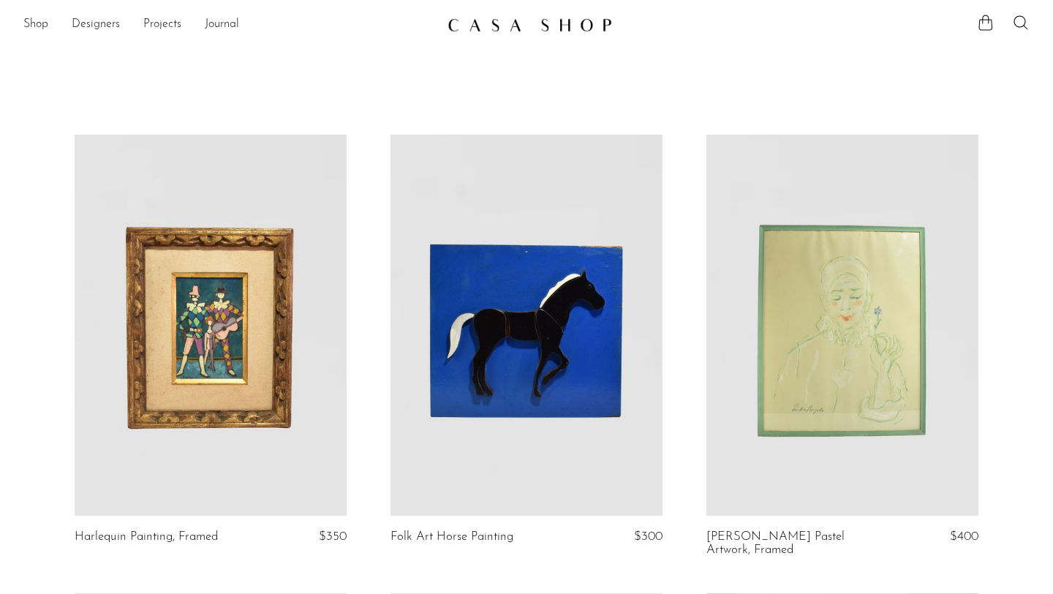
click at [530, 329] on link at bounding box center [527, 325] width 272 height 381
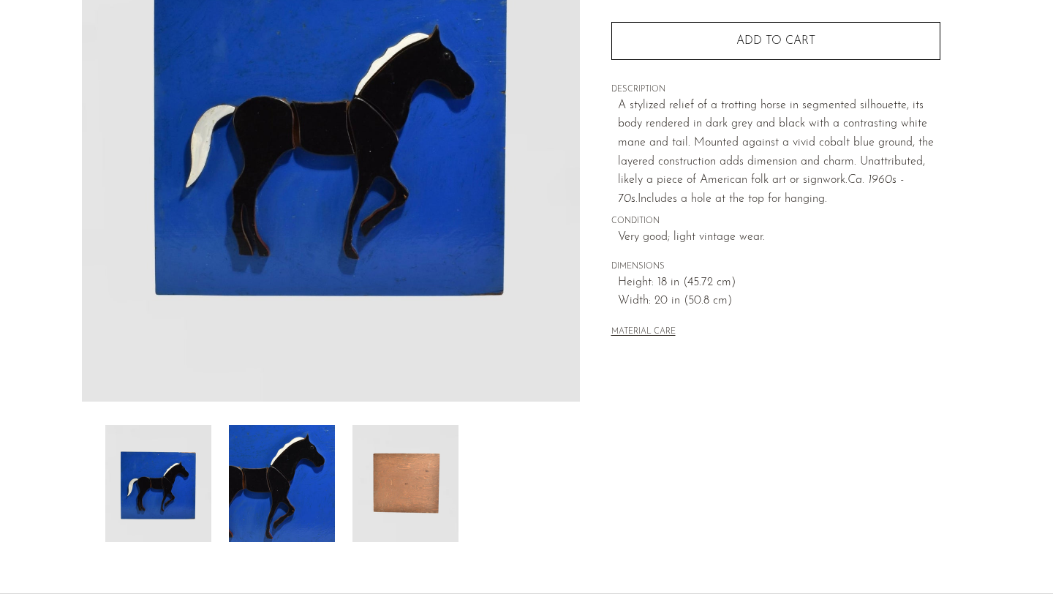
scroll to position [358, 0]
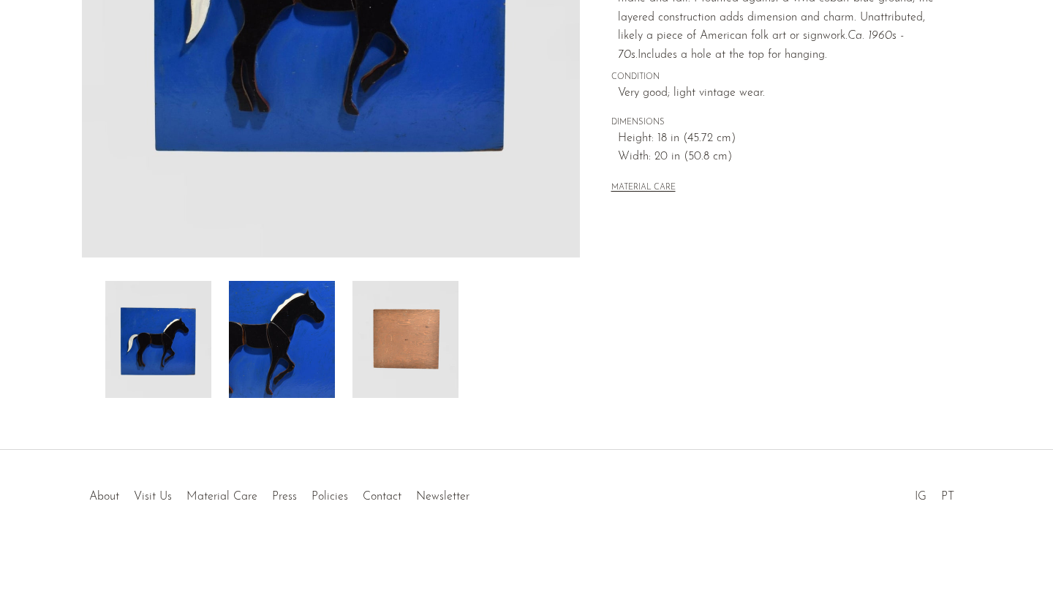
click at [401, 356] on img at bounding box center [406, 339] width 106 height 117
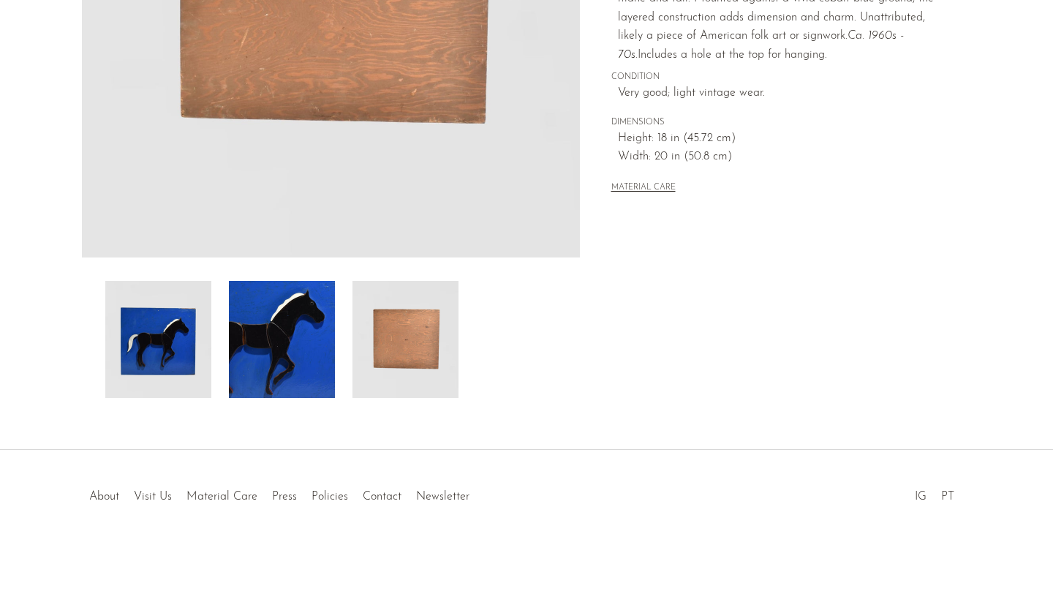
click at [304, 352] on img at bounding box center [282, 339] width 106 height 117
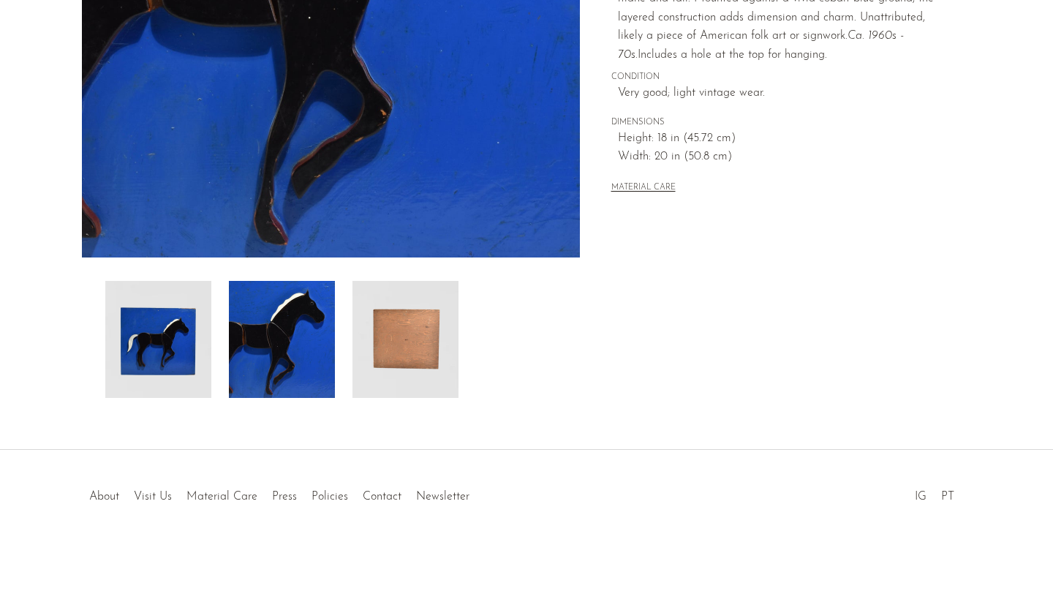
click at [209, 342] on img at bounding box center [158, 339] width 106 height 117
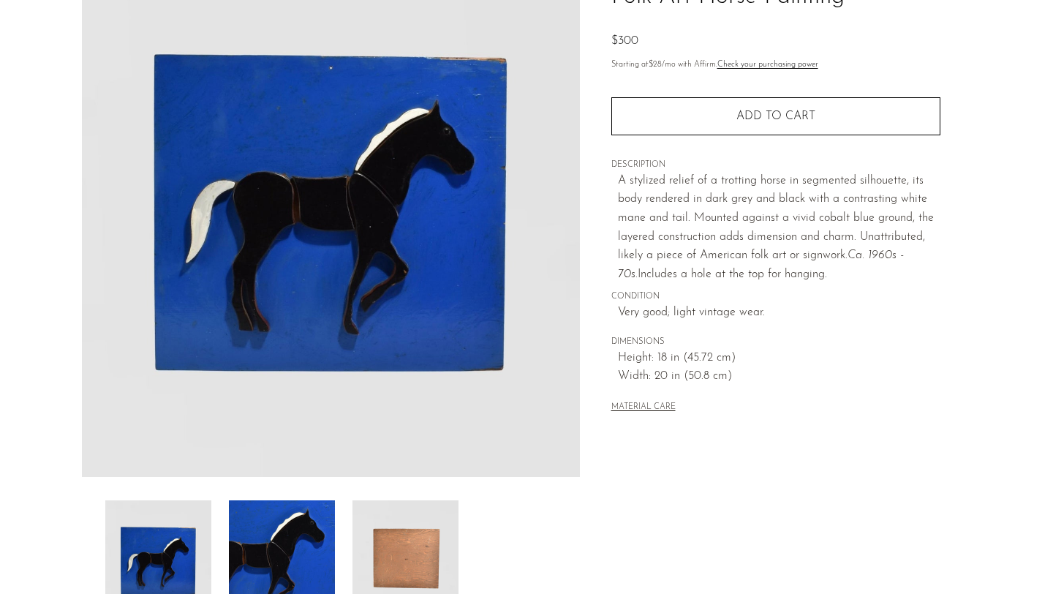
scroll to position [0, 0]
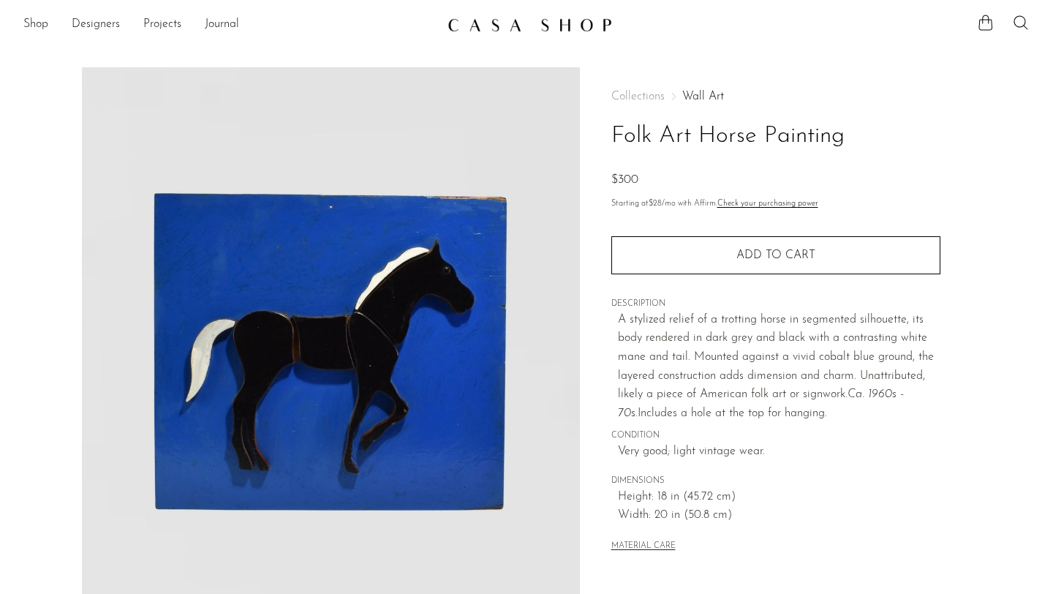
click at [633, 89] on div "Collections Wall Art Folk Art Horse Painting $300 Starting at $28 /mo with Affi…" at bounding box center [776, 322] width 329 height 511
click at [716, 102] on div "Collections Wall Art Folk Art Horse Painting $300" at bounding box center [776, 140] width 329 height 99
click at [713, 97] on link "Wall Art" at bounding box center [704, 97] width 42 height 12
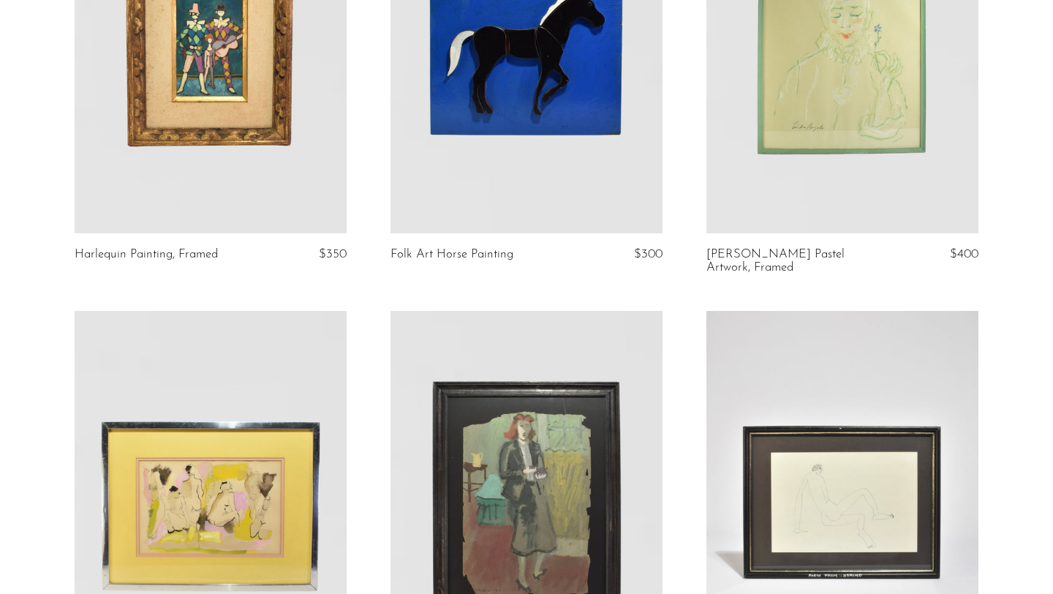
scroll to position [119, 0]
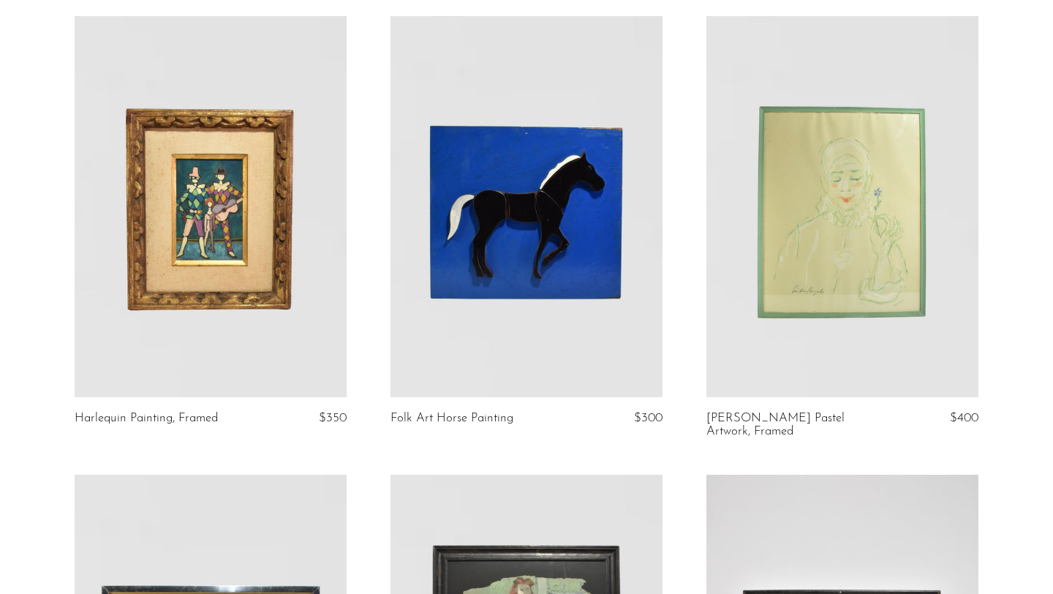
click at [527, 225] on link at bounding box center [527, 206] width 272 height 381
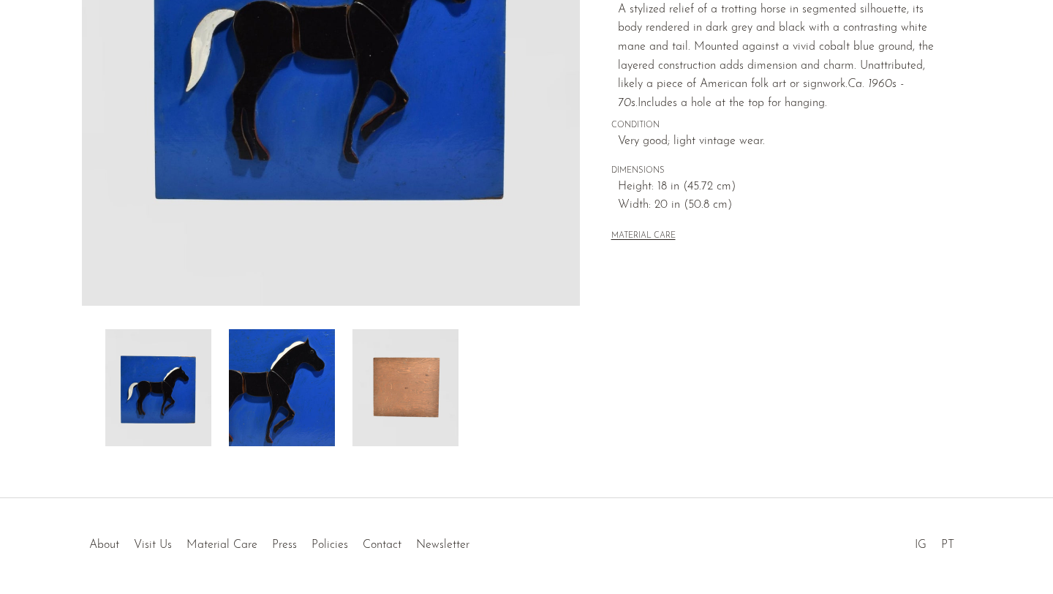
scroll to position [358, 0]
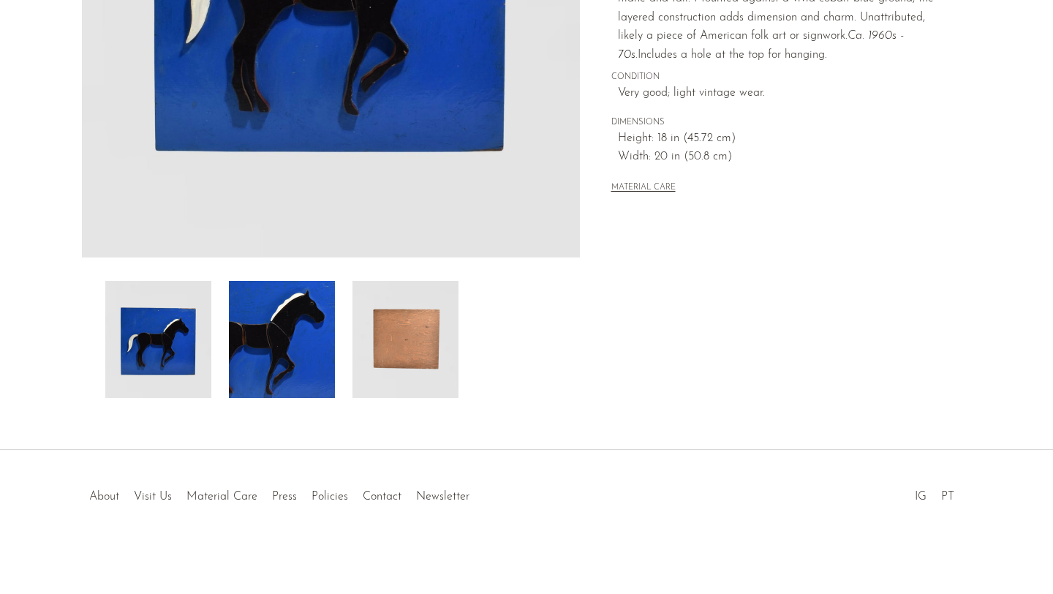
click at [108, 497] on link "About" at bounding box center [104, 497] width 30 height 12
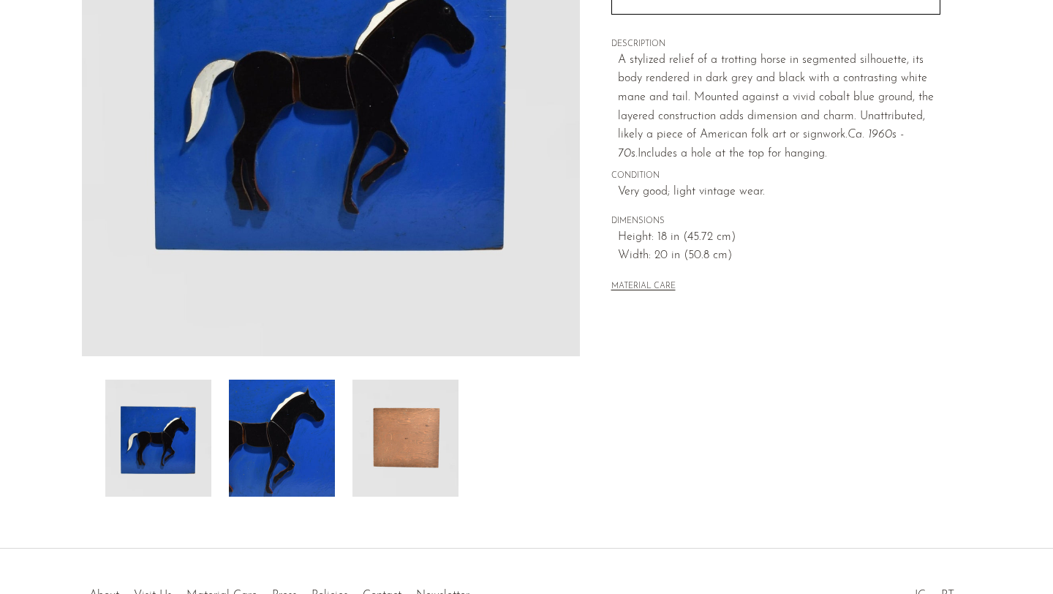
scroll to position [159, 0]
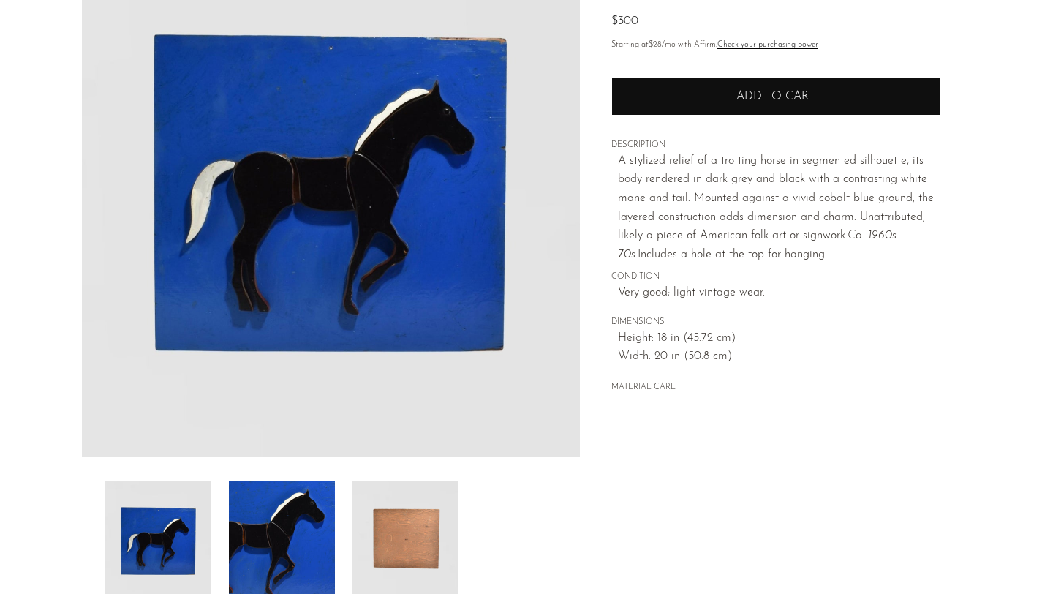
click at [805, 101] on span "Add to cart" at bounding box center [776, 97] width 79 height 12
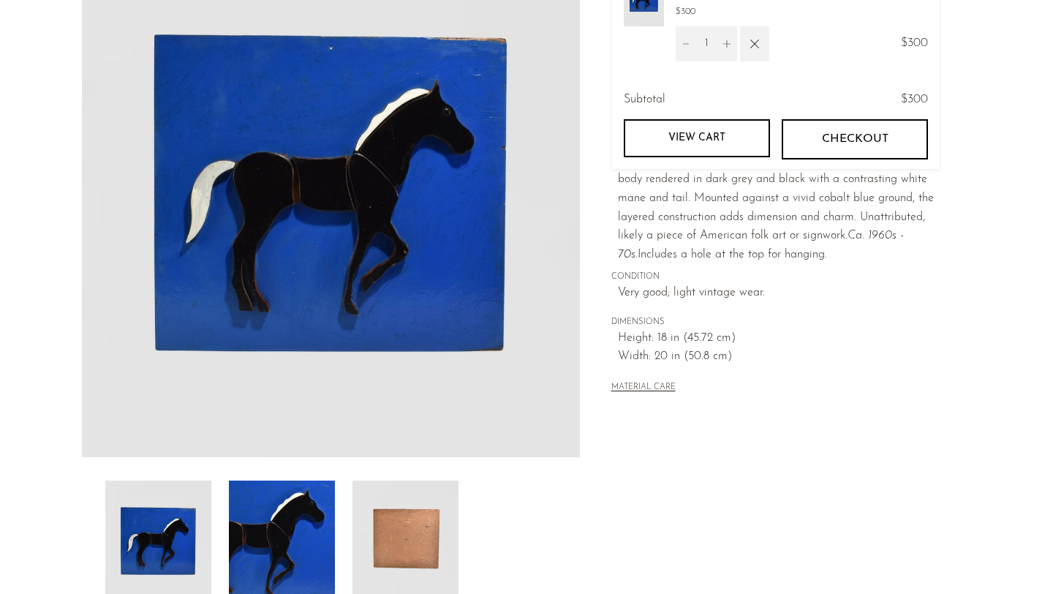
click at [847, 147] on button "Checkout" at bounding box center [855, 139] width 146 height 40
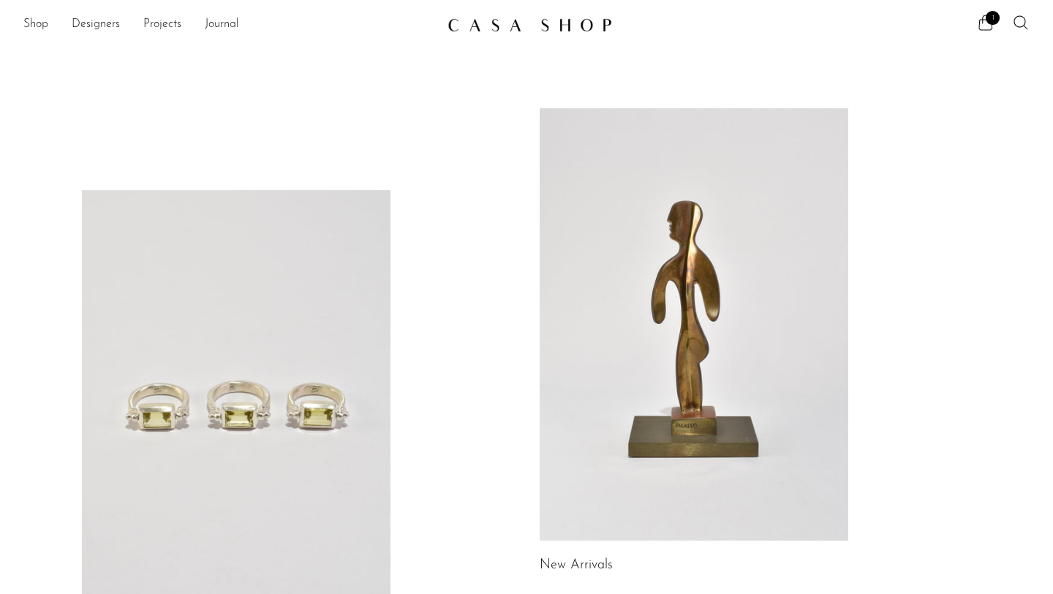
click at [688, 195] on link at bounding box center [694, 324] width 309 height 432
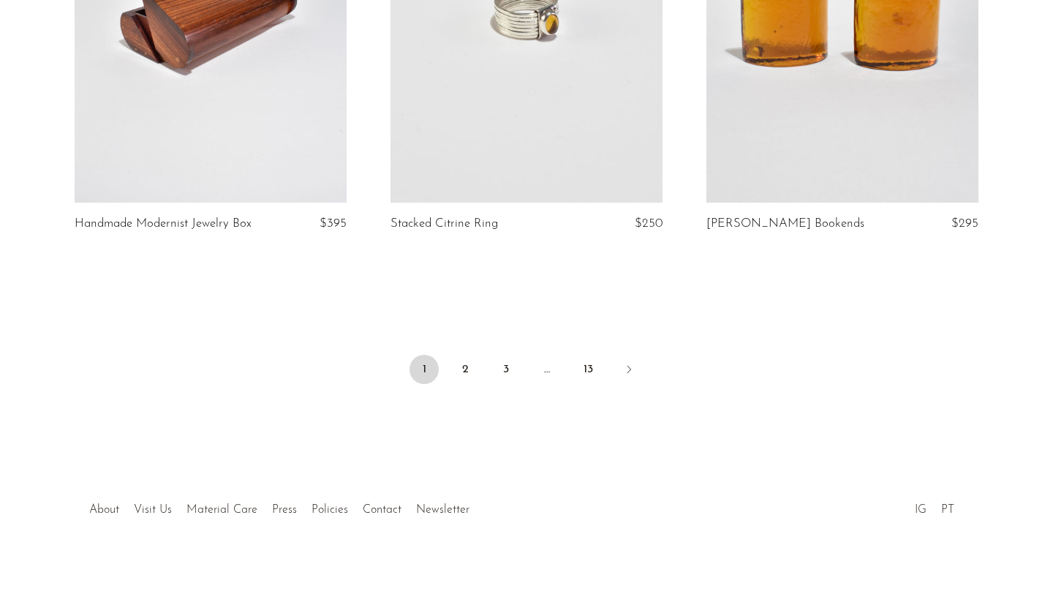
scroll to position [5135, 0]
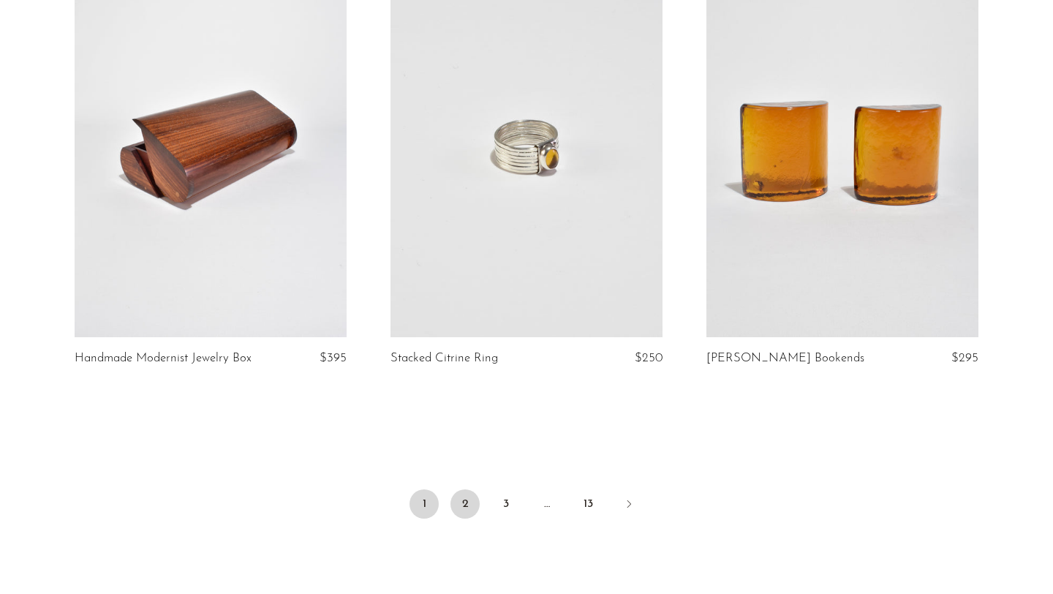
click at [479, 490] on link "2" at bounding box center [465, 503] width 29 height 29
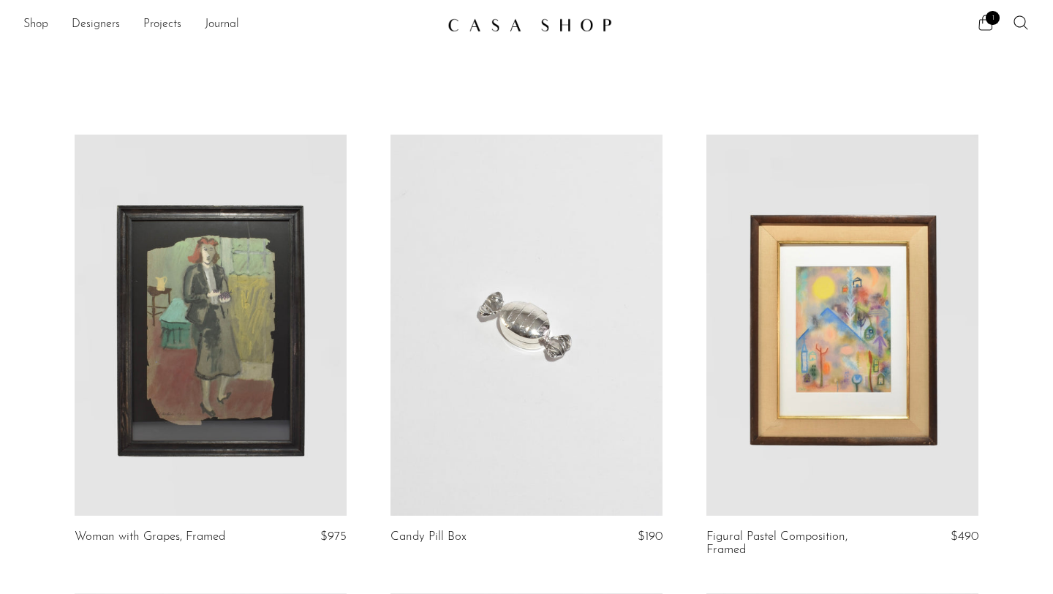
click at [987, 20] on span "1" at bounding box center [993, 18] width 14 height 14
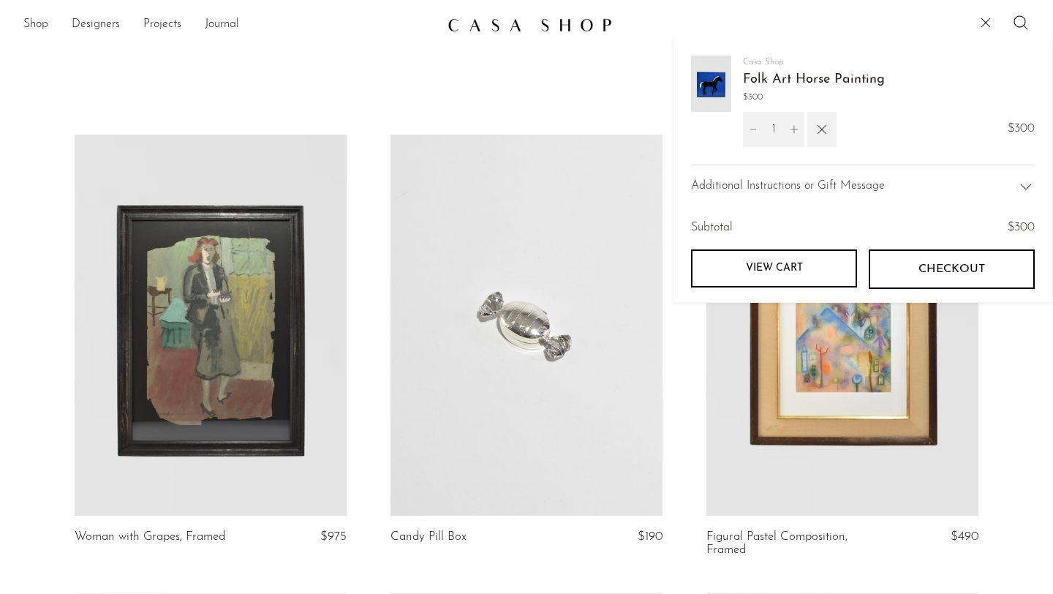
click at [761, 262] on link "View cart" at bounding box center [774, 268] width 166 height 38
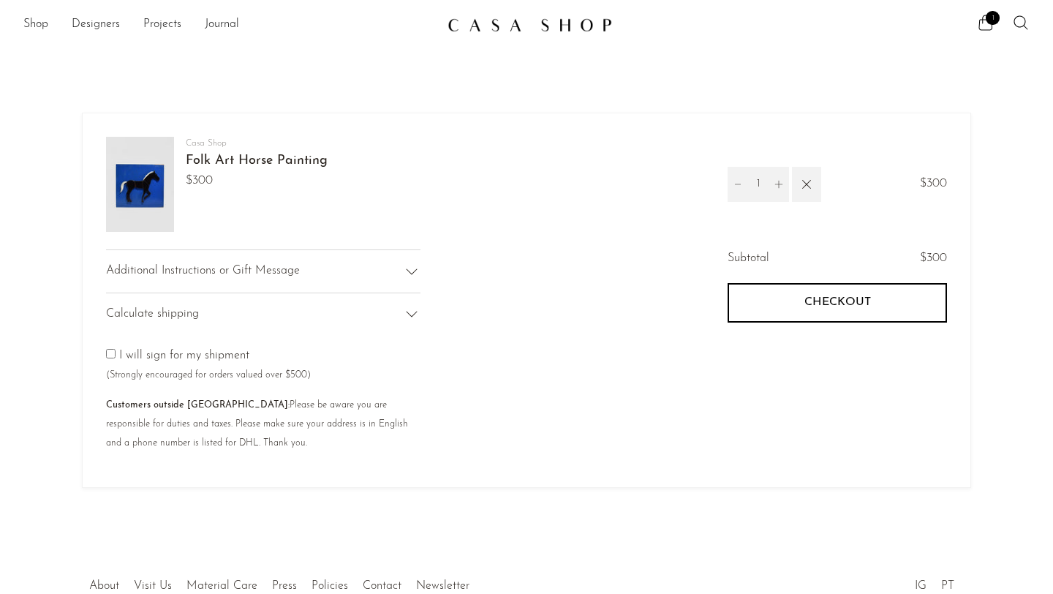
click at [805, 312] on button "Checkout" at bounding box center [837, 303] width 219 height 40
